Goal: Transaction & Acquisition: Subscribe to service/newsletter

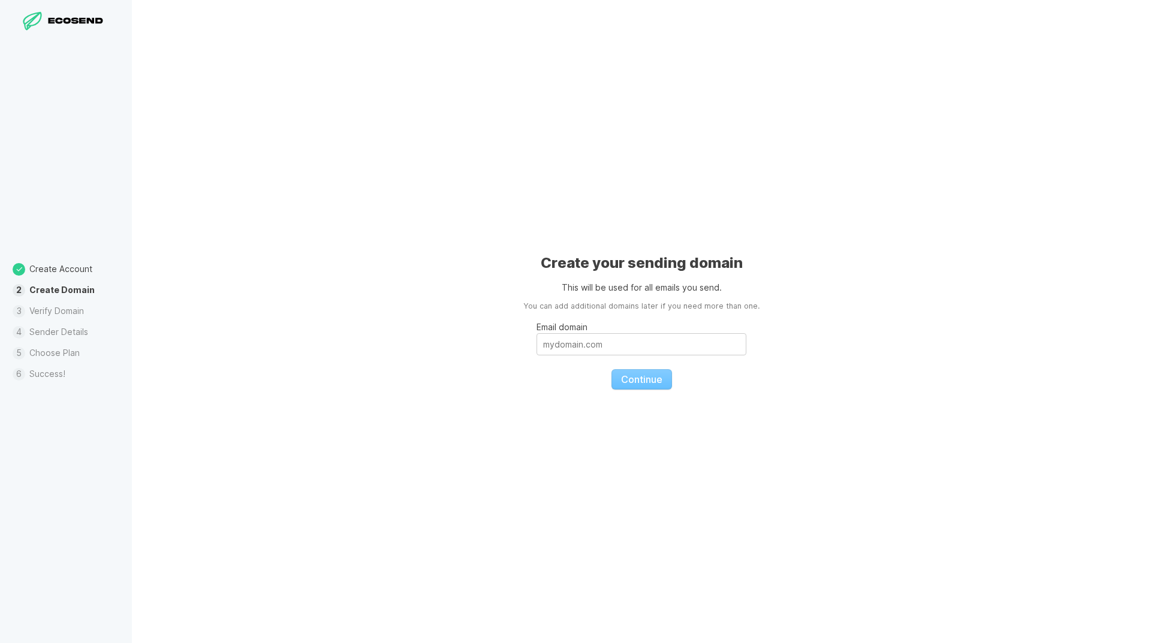
click at [910, 212] on div "Create your sending domain This will be used for all emails you send. You can a…" at bounding box center [641, 321] width 1019 height 643
click at [581, 349] on input "Email domain" at bounding box center [641, 344] width 210 height 22
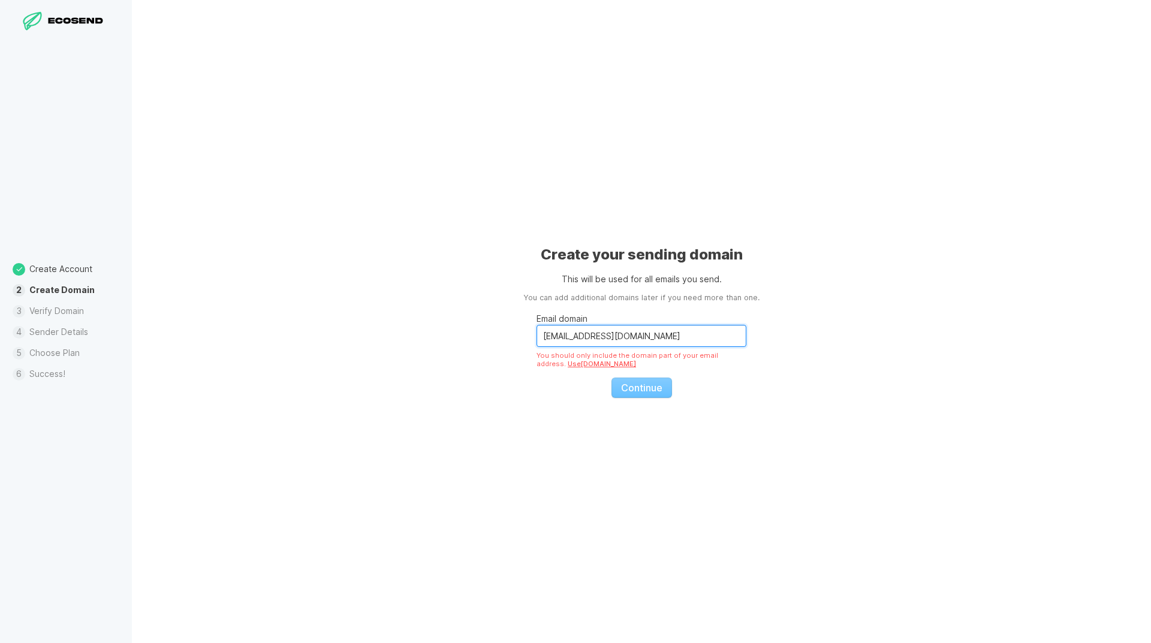
drag, startPoint x: 589, startPoint y: 340, endPoint x: 863, endPoint y: 339, distance: 273.9
click at [863, 339] on div "Create your sending domain This will be used for all emails you send. You can a…" at bounding box center [641, 321] width 1019 height 643
click at [620, 338] on input "[EMAIL_ADDRESS][DOMAIN_NAME]" at bounding box center [641, 336] width 210 height 22
click at [629, 336] on input "[EMAIL_ADDRESS][DOMAIN_NAME]" at bounding box center [641, 336] width 210 height 22
drag, startPoint x: 619, startPoint y: 334, endPoint x: 593, endPoint y: 337, distance: 25.9
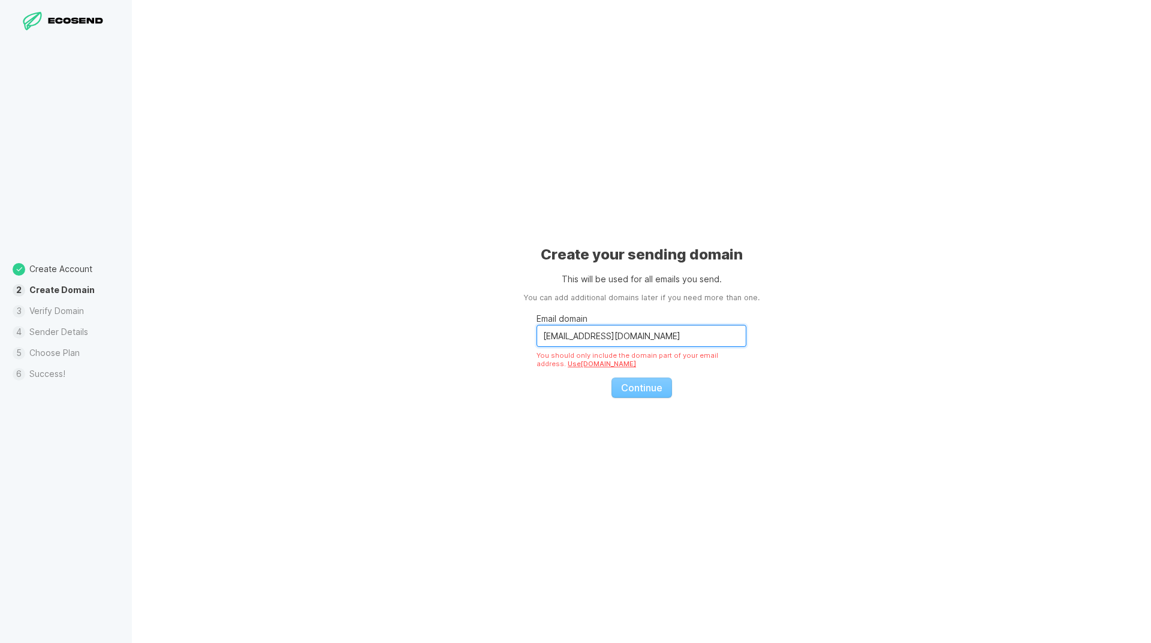
click at [593, 337] on input "[EMAIL_ADDRESS][DOMAIN_NAME]" at bounding box center [641, 336] width 210 height 22
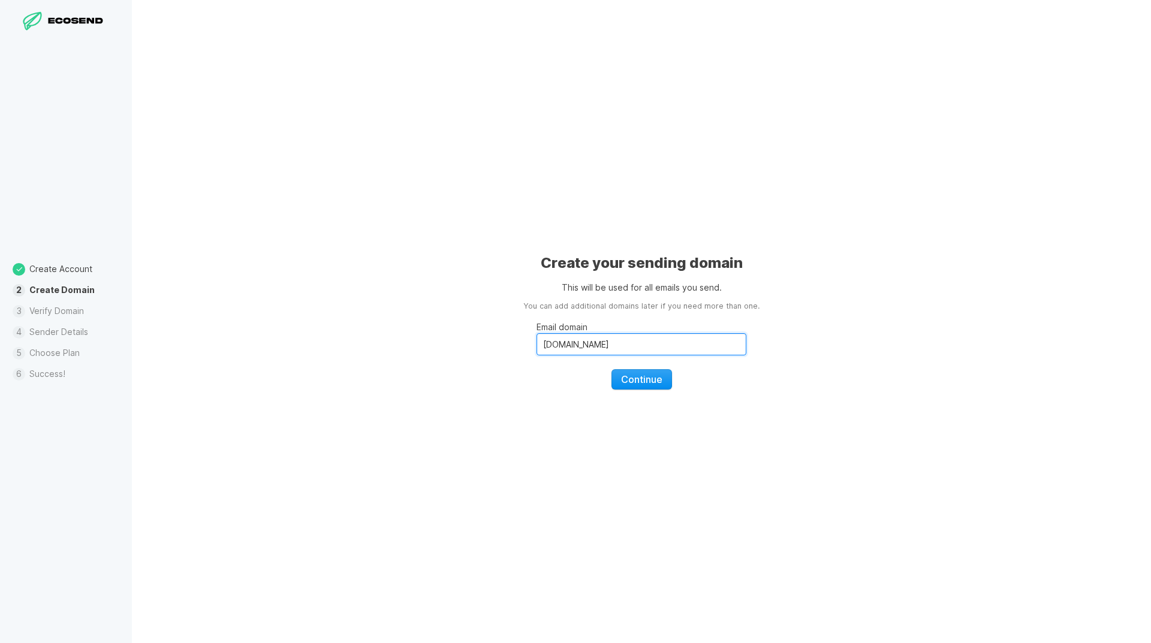
type input "[DOMAIN_NAME]"
click at [644, 388] on button "Continue" at bounding box center [641, 379] width 61 height 20
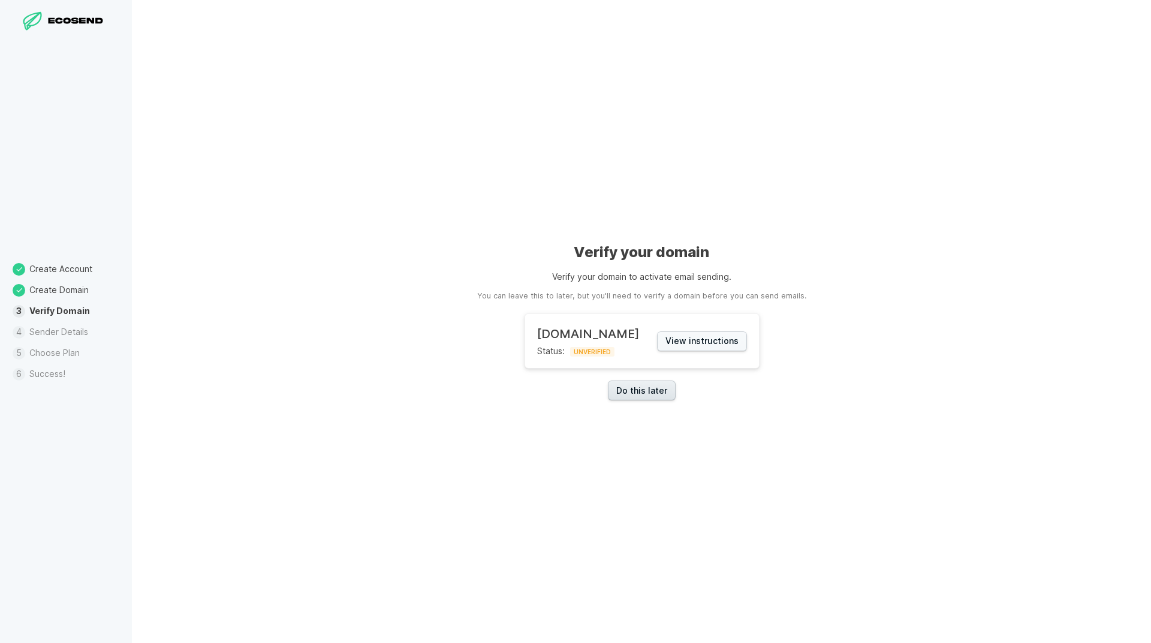
click at [642, 398] on link "Do this later" at bounding box center [642, 391] width 68 height 20
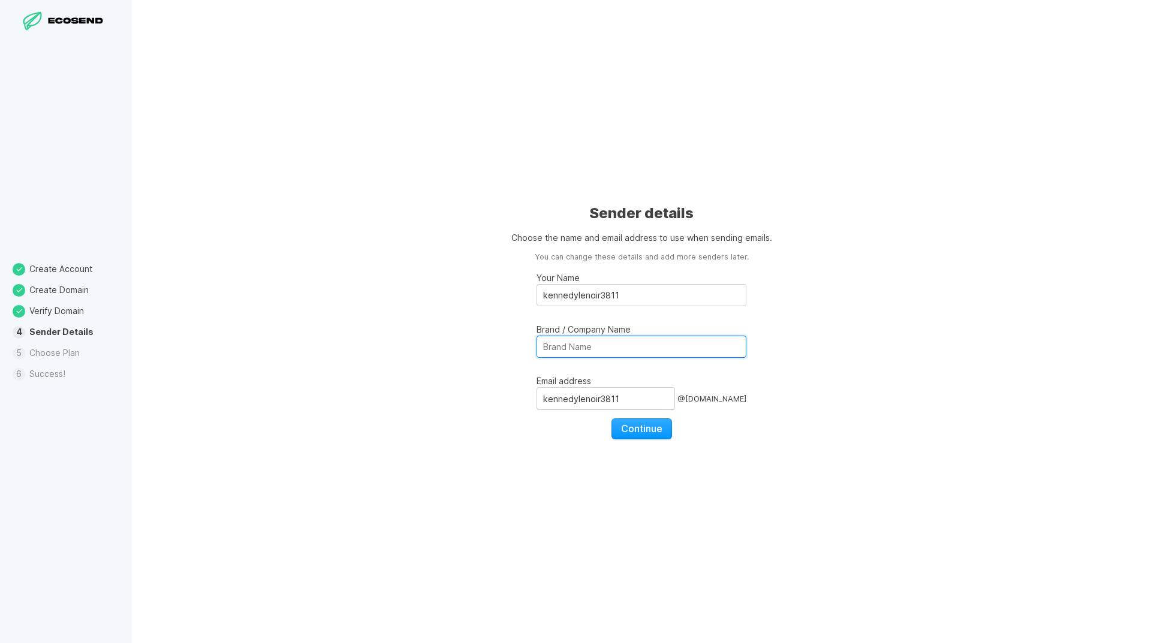
click at [596, 344] on input "Brand / Company Name" at bounding box center [641, 347] width 210 height 22
type input "mob"
click at [565, 400] on input "kennedylenoir3811" at bounding box center [605, 398] width 138 height 23
click at [636, 399] on input "kennedylenoir3811" at bounding box center [605, 398] width 138 height 23
drag, startPoint x: 653, startPoint y: 428, endPoint x: 750, endPoint y: 399, distance: 100.9
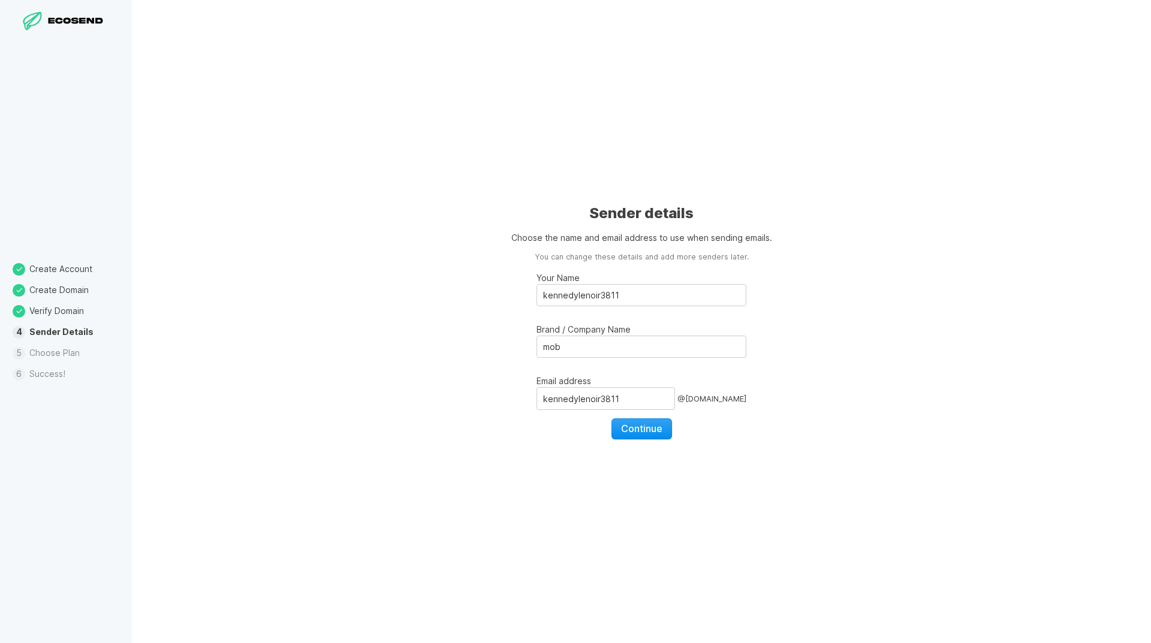
click at [654, 427] on span "Continue" at bounding box center [641, 429] width 41 height 12
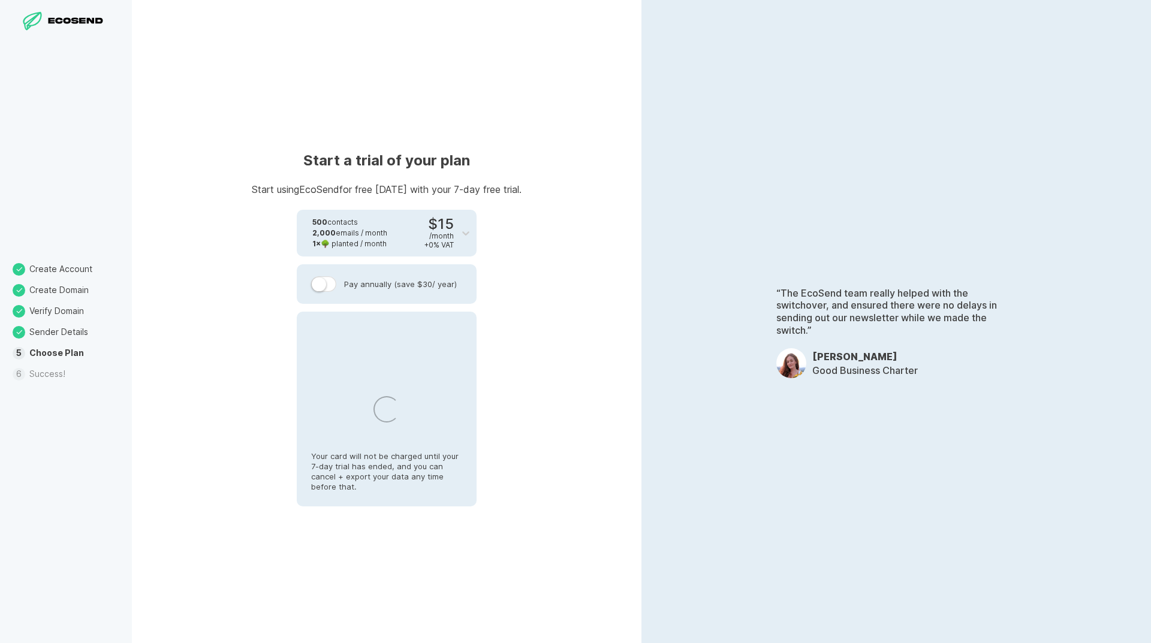
select select "MA"
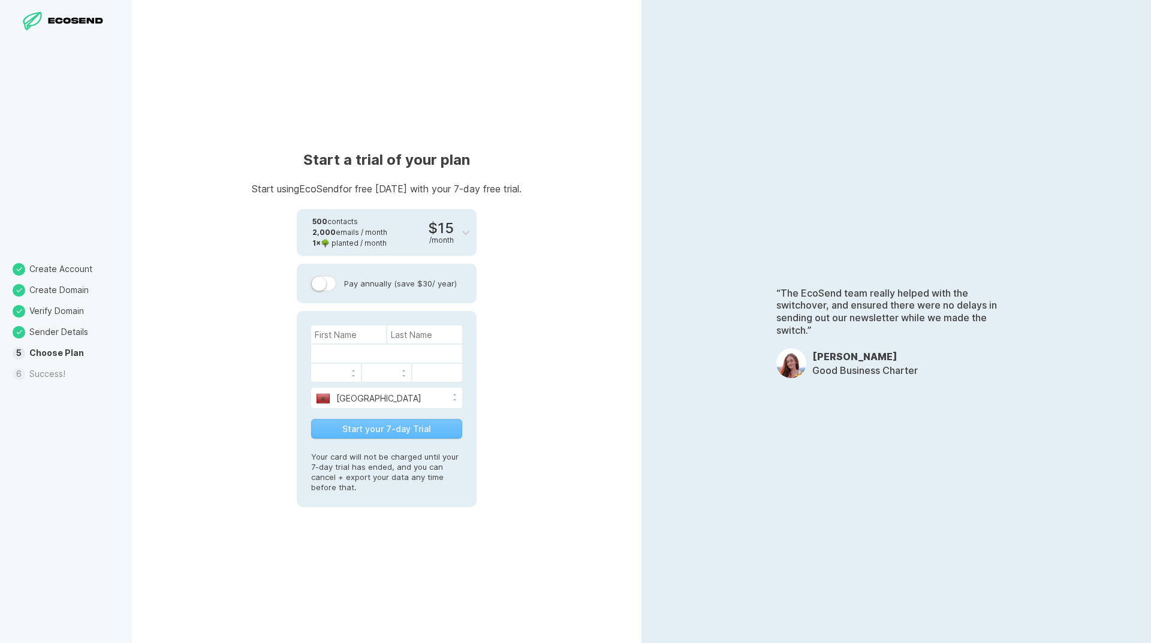
click at [426, 432] on div "Start your 7-day Trial" at bounding box center [386, 429] width 151 height 20
click at [377, 429] on div "Start your 7-day Trial" at bounding box center [386, 429] width 151 height 20
